Goal: Navigation & Orientation: Find specific page/section

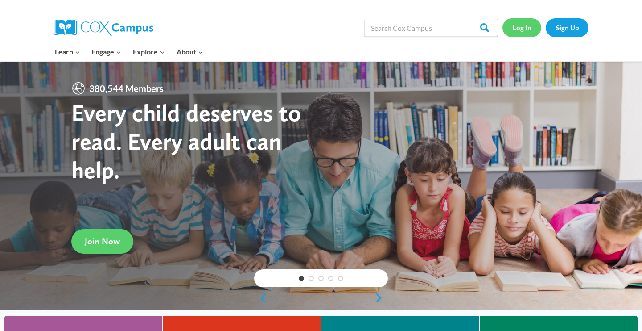
click at [517, 33] on link "Log In" at bounding box center [522, 27] width 39 height 18
click at [522, 32] on link "Log In" at bounding box center [522, 27] width 39 height 18
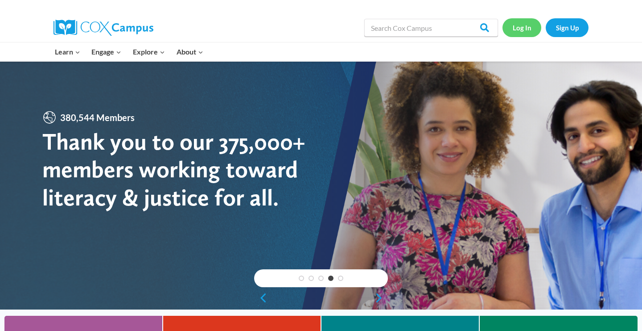
click at [522, 30] on link "Log In" at bounding box center [522, 27] width 39 height 18
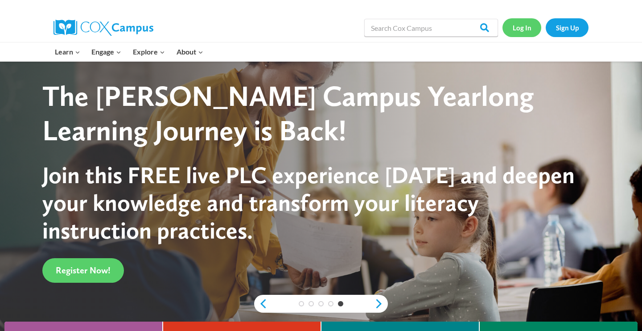
click at [519, 31] on link "Log In" at bounding box center [522, 27] width 39 height 18
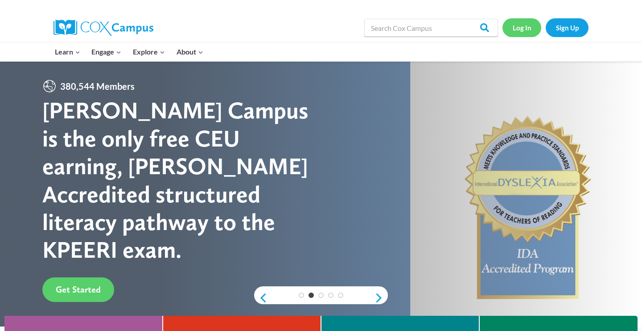
click at [526, 32] on link "Log In" at bounding box center [522, 27] width 39 height 18
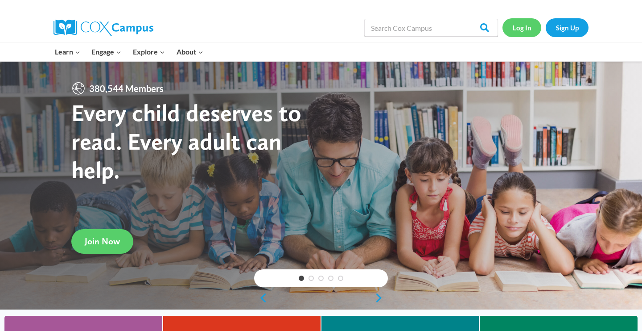
click at [521, 29] on link "Log In" at bounding box center [522, 27] width 39 height 18
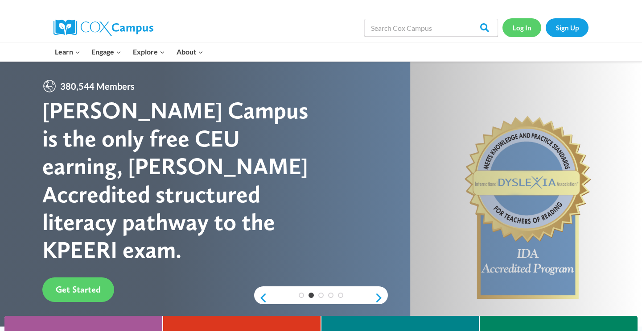
click at [527, 31] on link "Log In" at bounding box center [522, 27] width 39 height 18
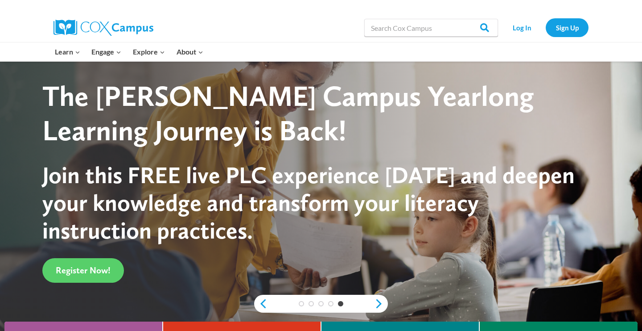
click at [564, 116] on div "The [PERSON_NAME] Campus Yearlong Learning Journey is Back!" at bounding box center [312, 113] width 541 height 69
click at [524, 27] on link "Log In" at bounding box center [522, 27] width 39 height 18
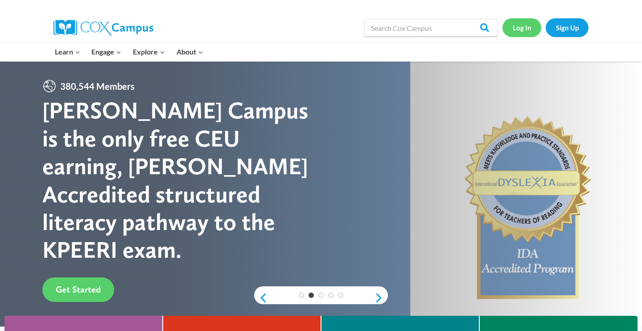
click at [521, 31] on link "Log In" at bounding box center [522, 27] width 39 height 18
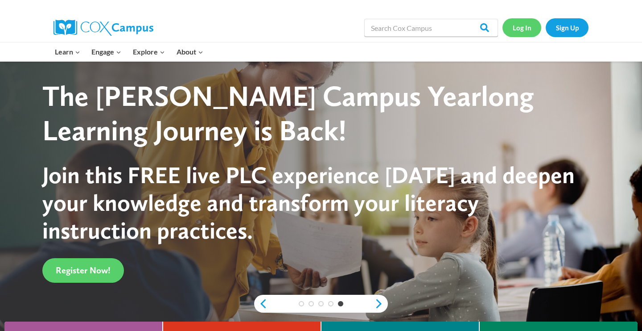
click at [525, 32] on link "Log In" at bounding box center [522, 27] width 39 height 18
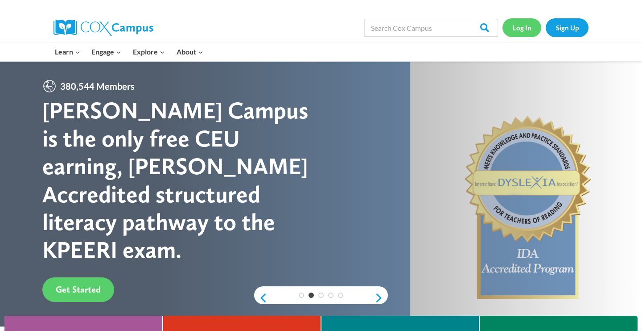
click at [516, 26] on link "Log In" at bounding box center [522, 27] width 39 height 18
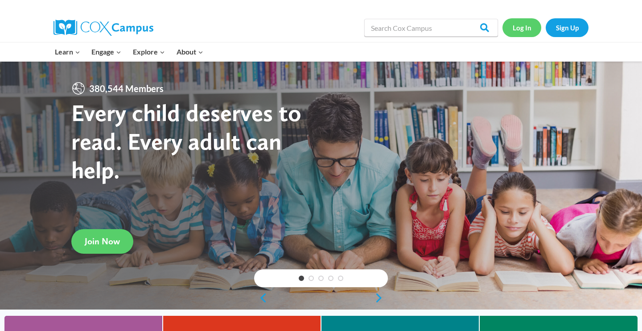
click at [524, 25] on link "Log In" at bounding box center [522, 27] width 39 height 18
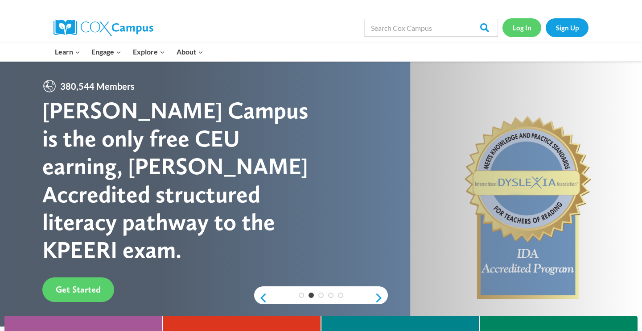
click at [519, 30] on link "Log In" at bounding box center [522, 27] width 39 height 18
click at [522, 29] on link "Log In" at bounding box center [522, 27] width 39 height 18
click at [527, 30] on link "Log In" at bounding box center [522, 27] width 39 height 18
